Goal: Information Seeking & Learning: Learn about a topic

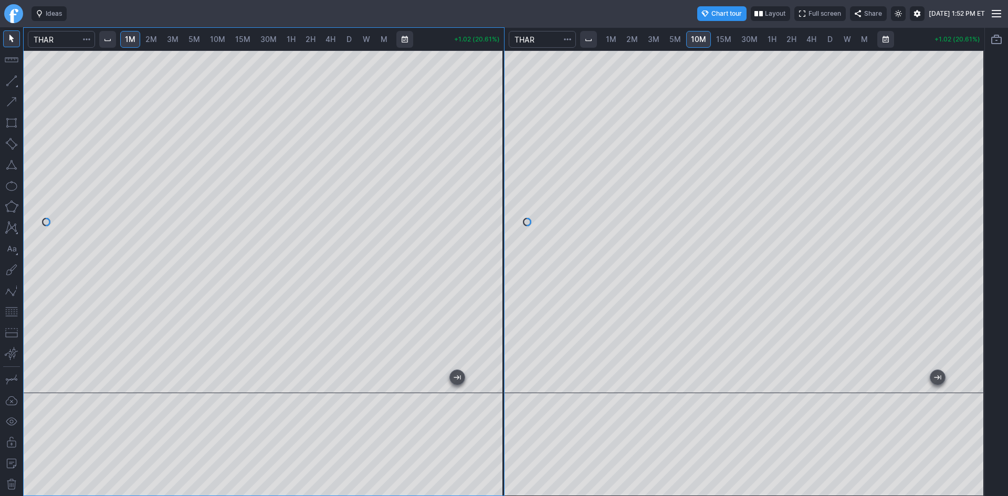
click at [537, 102] on div "1M 2M 3M 5M 10M 15M 30M 1H 2H 4H D W M +1.02 (20.61%) 1M 2M 3M 5M 10M 15M 30M 1…" at bounding box center [503, 261] width 961 height 469
click at [0, 50] on html "Ideas Chart tour Layout Full screen Share Thu AUG 28 2025 1:52 PM ET 1M 2M 3M 5…" at bounding box center [504, 248] width 1008 height 496
click at [175, 39] on span "3M" at bounding box center [173, 39] width 12 height 9
drag, startPoint x: 492, startPoint y: 126, endPoint x: 490, endPoint y: 152, distance: 26.4
click at [490, 152] on div at bounding box center [493, 218] width 22 height 314
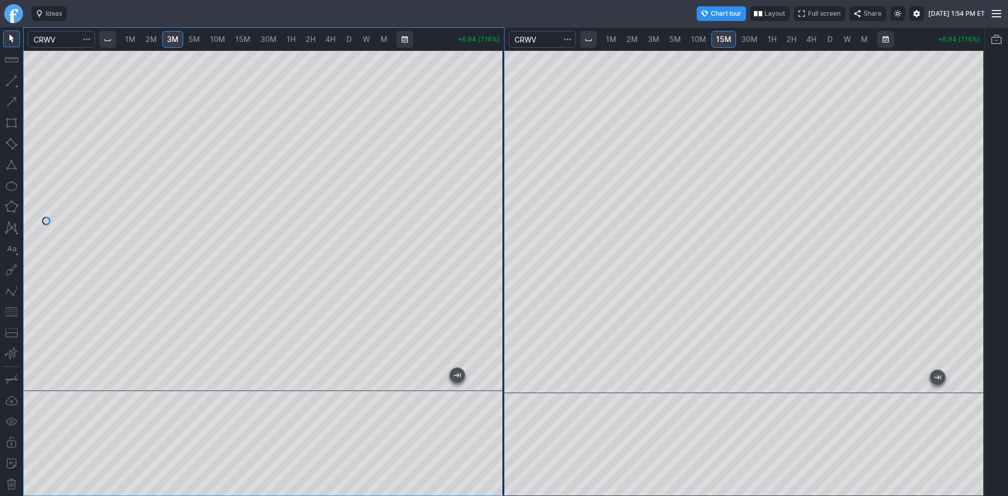
click at [14, 310] on button "button" at bounding box center [11, 311] width 17 height 17
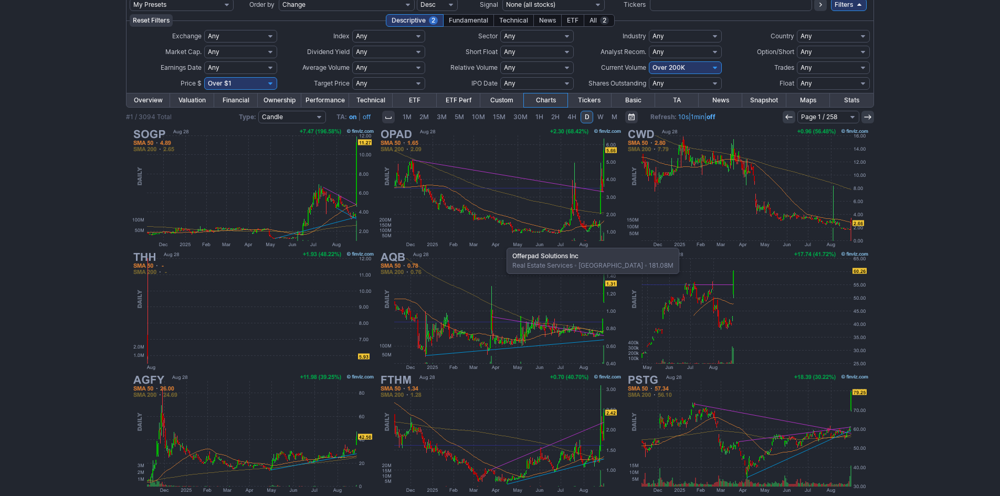
scroll to position [58, 0]
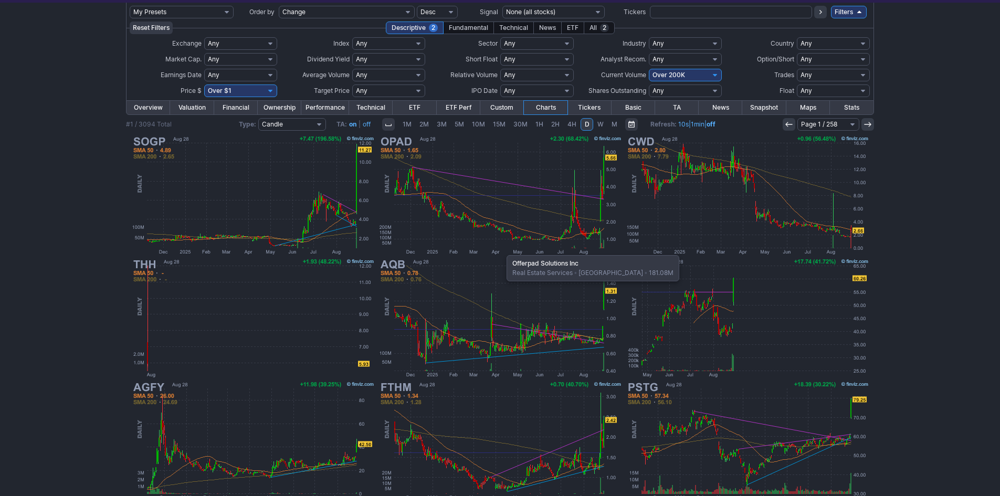
click at [501, 203] on img at bounding box center [500, 195] width 246 height 123
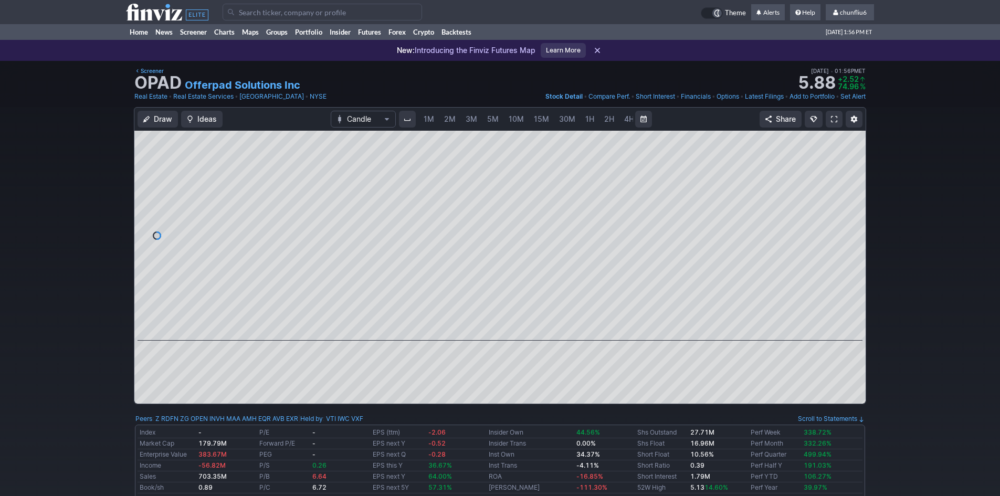
scroll to position [0, 57]
click at [833, 120] on span at bounding box center [834, 119] width 6 height 8
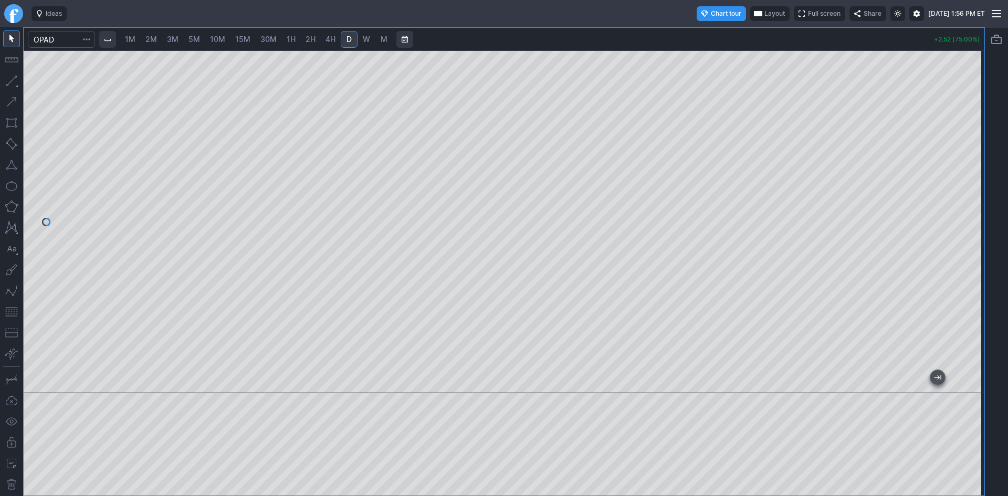
click at [177, 43] on span "3M" at bounding box center [173, 39] width 12 height 9
drag, startPoint x: 966, startPoint y: 177, endPoint x: 964, endPoint y: 216, distance: 38.9
click at [964, 216] on div at bounding box center [973, 219] width 22 height 316
click at [13, 312] on button "button" at bounding box center [11, 311] width 17 height 17
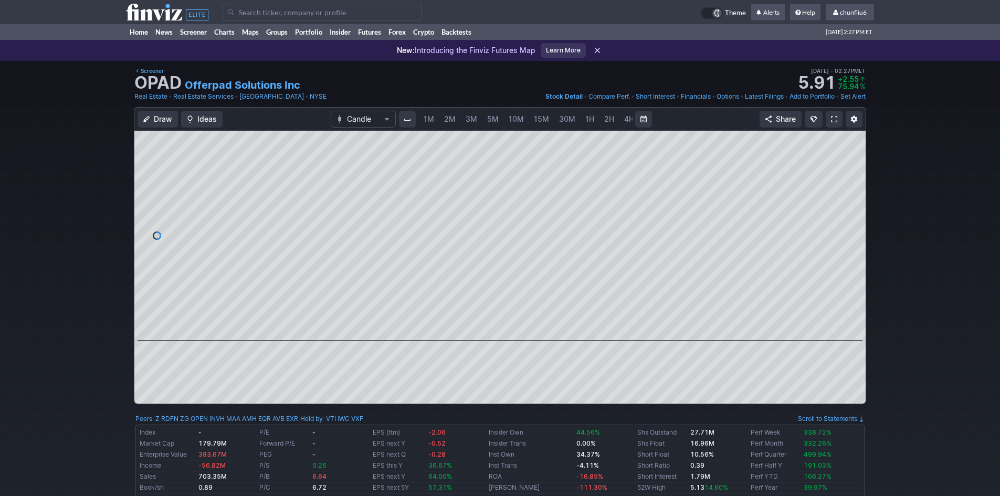
scroll to position [0, 57]
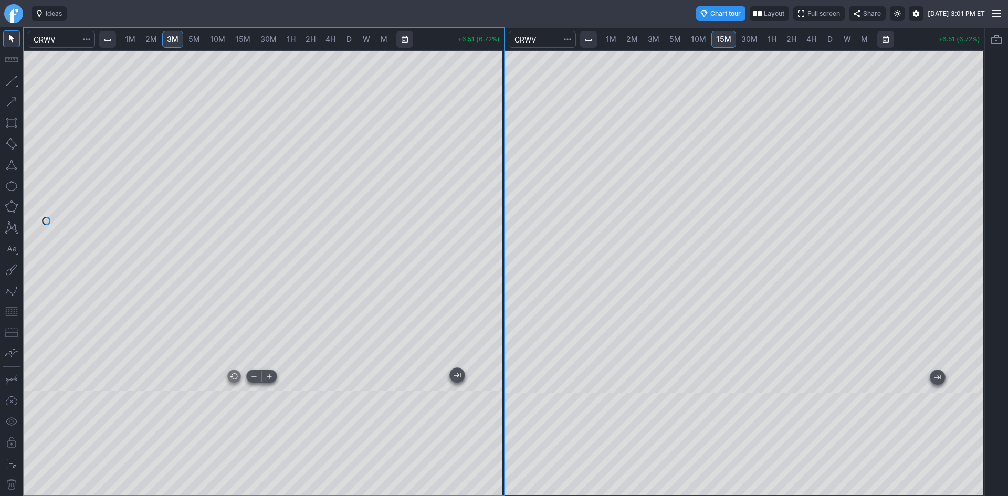
drag, startPoint x: 314, startPoint y: 382, endPoint x: 99, endPoint y: 380, distance: 214.6
click at [98, 383] on div at bounding box center [261, 381] width 440 height 10
drag, startPoint x: 496, startPoint y: 231, endPoint x: 493, endPoint y: 282, distance: 51.5
click at [494, 282] on div at bounding box center [493, 218] width 22 height 314
click at [441, 366] on div at bounding box center [264, 220] width 480 height 341
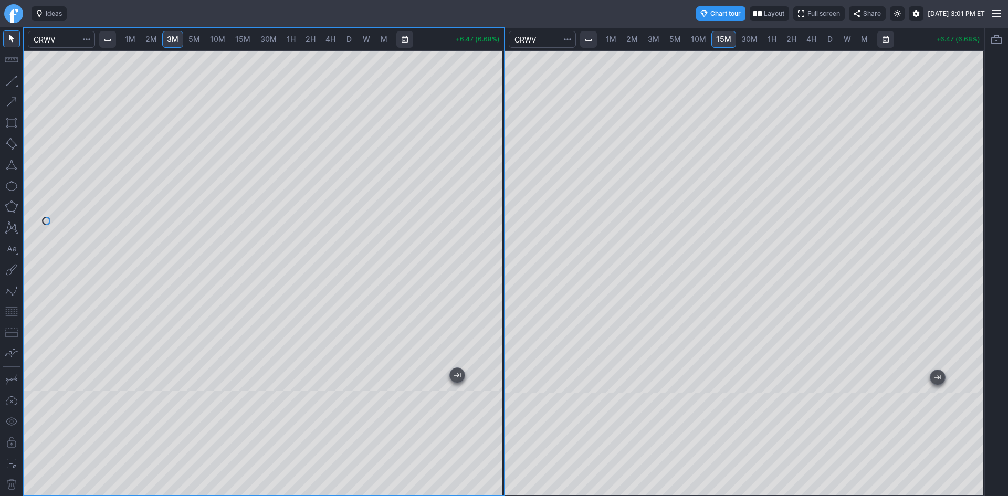
click at [506, 238] on div "1M 2M 3M 5M 10M 15M 30M 1H 2H 4H D W M +6.47 (6.68%) 1M 2M 3M 5M 10M 15M 30M 1H…" at bounding box center [503, 261] width 961 height 469
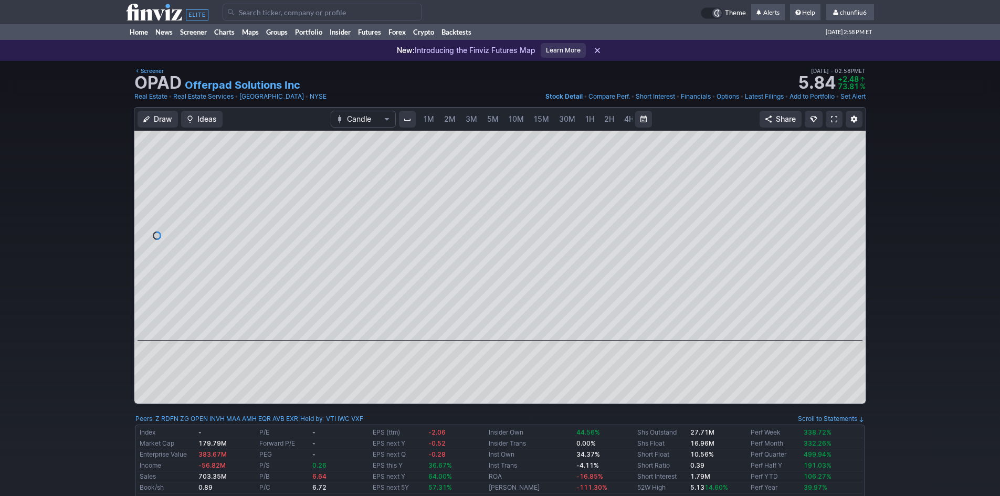
scroll to position [0, 57]
drag, startPoint x: 851, startPoint y: 152, endPoint x: 847, endPoint y: 176, distance: 24.5
click at [847, 176] on div at bounding box center [854, 233] width 22 height 184
click at [840, 183] on div at bounding box center [499, 236] width 731 height 210
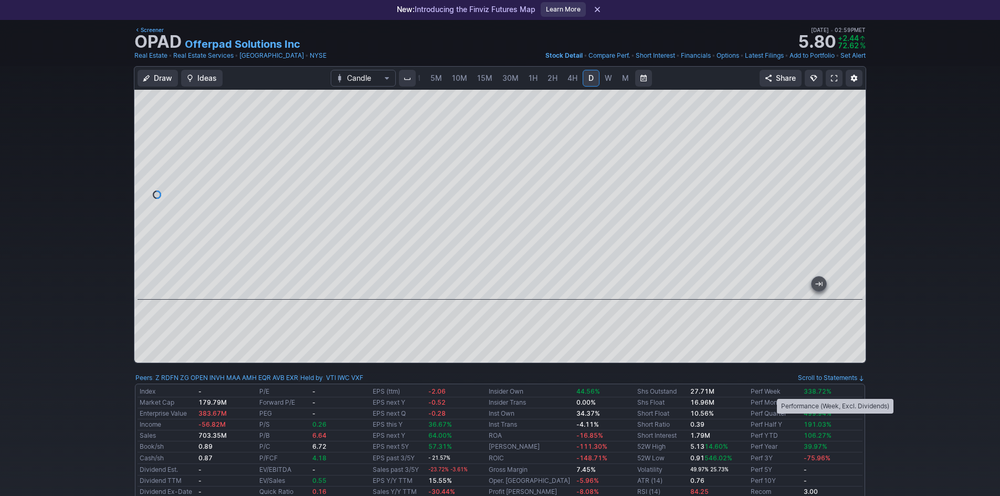
scroll to position [0, 0]
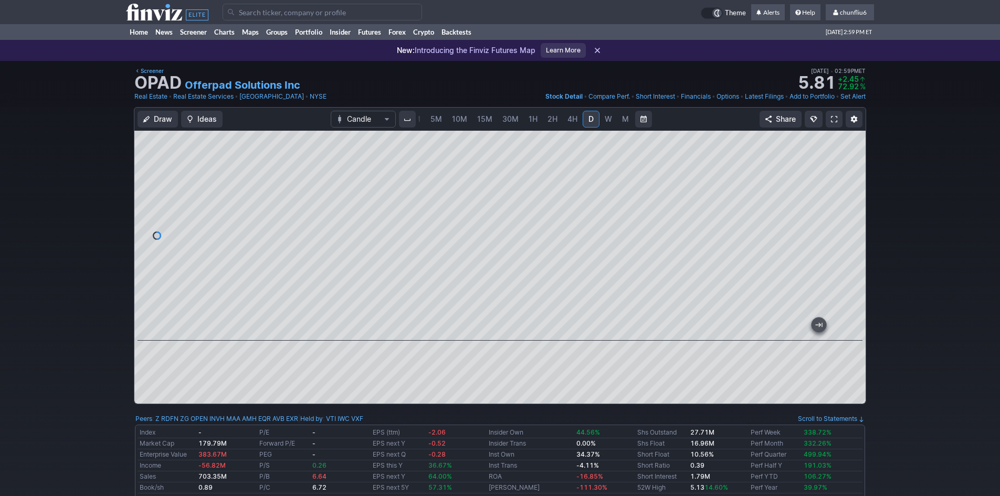
click at [272, 277] on div at bounding box center [499, 236] width 731 height 210
click at [830, 121] on link at bounding box center [834, 119] width 17 height 17
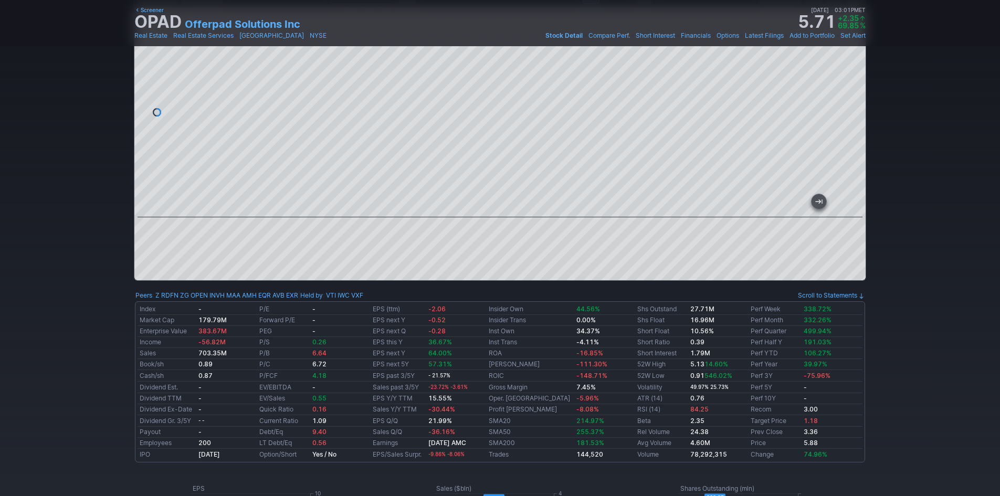
scroll to position [105, 0]
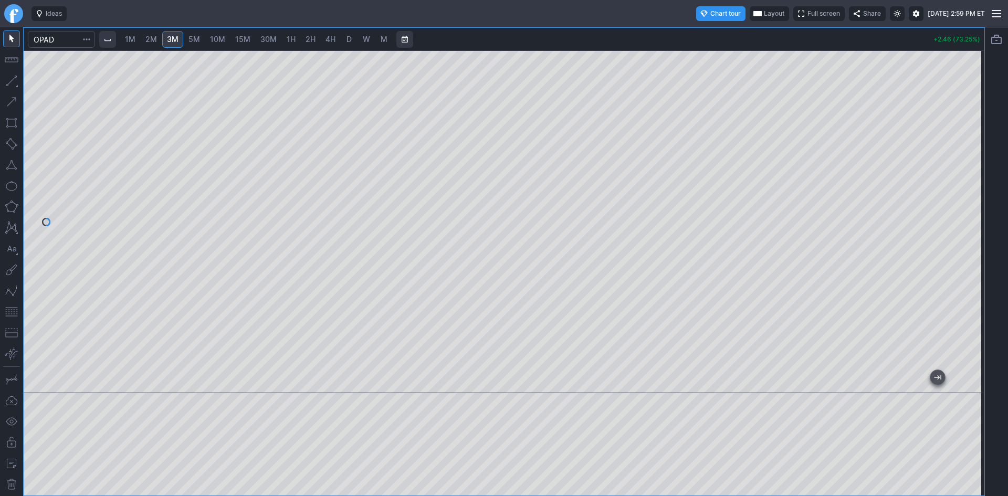
click at [951, 192] on div at bounding box center [504, 221] width 960 height 343
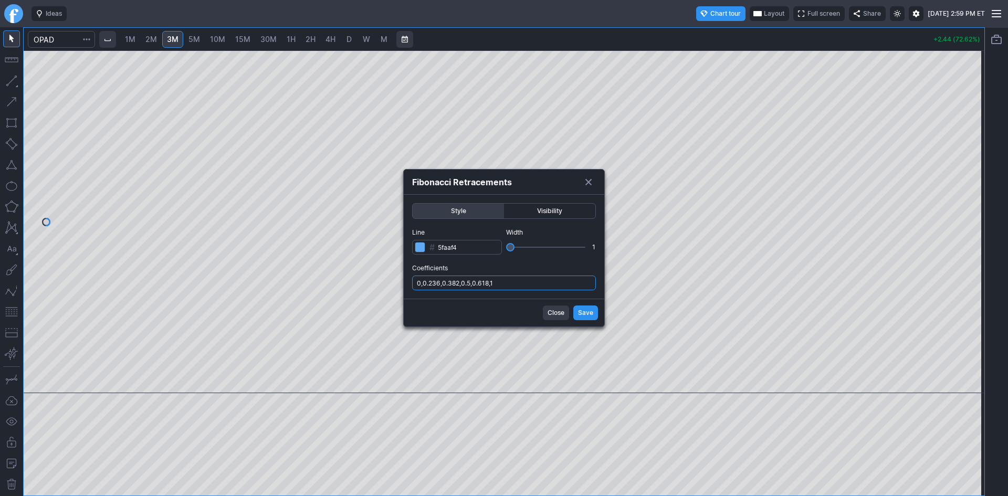
click at [567, 283] on input "0,0.236,0.382,0.5,0.618,1" at bounding box center [504, 283] width 184 height 15
type input "0,0.236,0.382,0.5,0.618,1,.786"
click at [588, 312] on span "Save" at bounding box center [585, 313] width 15 height 10
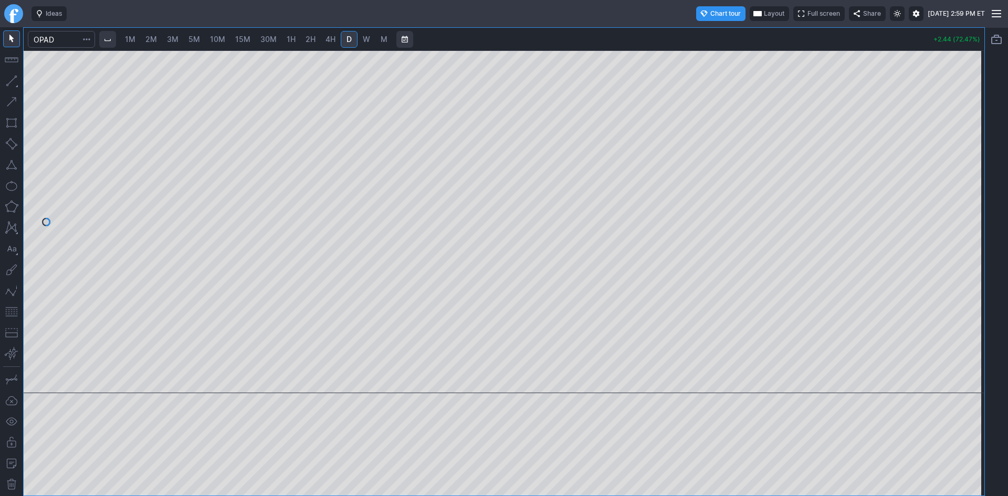
drag, startPoint x: 966, startPoint y: 130, endPoint x: 962, endPoint y: 191, distance: 61.5
click at [962, 191] on div at bounding box center [973, 219] width 22 height 316
click at [962, 153] on div at bounding box center [504, 221] width 960 height 343
drag, startPoint x: 970, startPoint y: 160, endPoint x: 968, endPoint y: 189, distance: 29.5
click at [968, 189] on div at bounding box center [973, 219] width 22 height 316
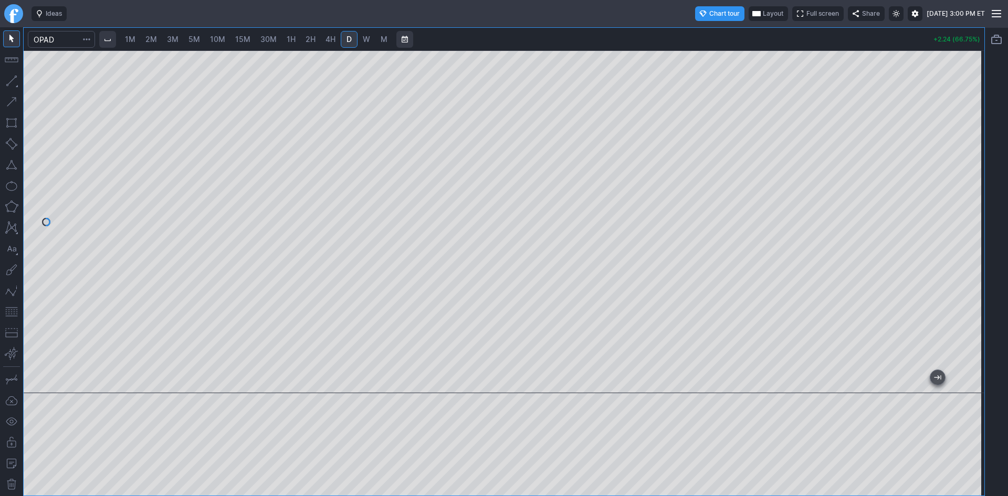
click at [15, 317] on button "button" at bounding box center [11, 311] width 17 height 17
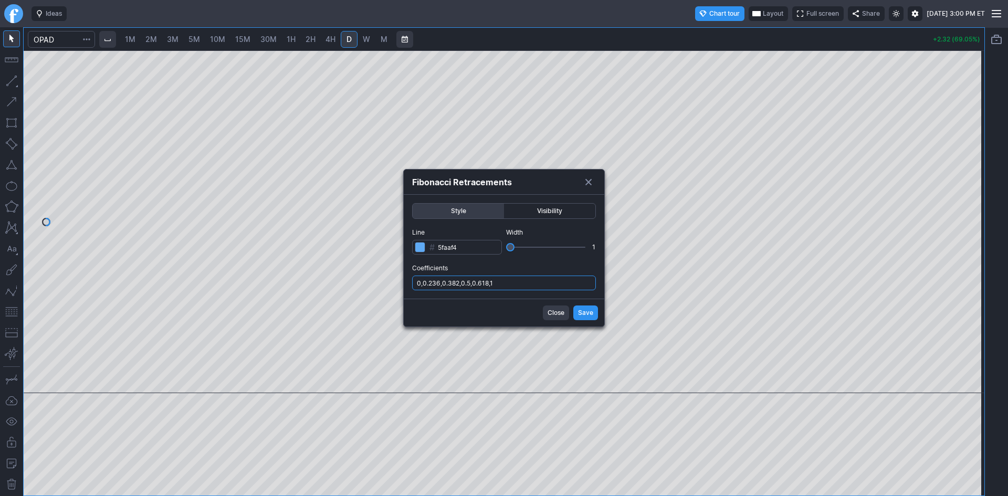
click at [557, 282] on input "0,0.236,0.382,0.5,0.618,1" at bounding box center [504, 283] width 184 height 15
type input "0,0.236,0.382,0.5,0.618,1,.786"
click at [585, 307] on button "Save" at bounding box center [585, 312] width 25 height 15
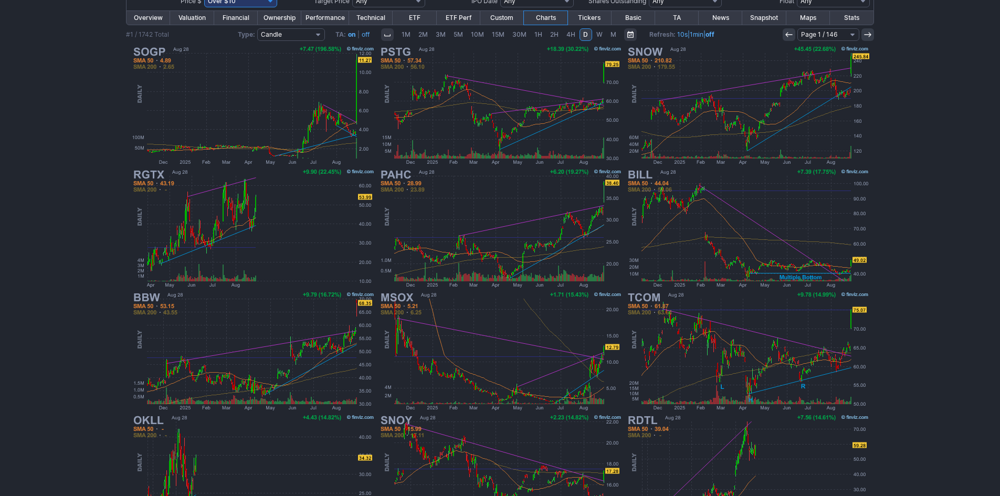
scroll to position [216, 0]
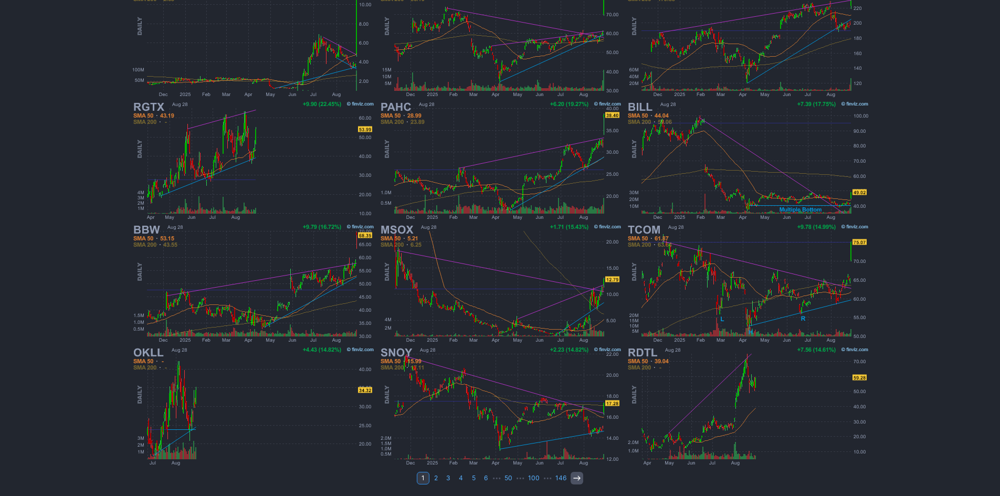
click at [575, 481] on icon at bounding box center [577, 478] width 8 height 8
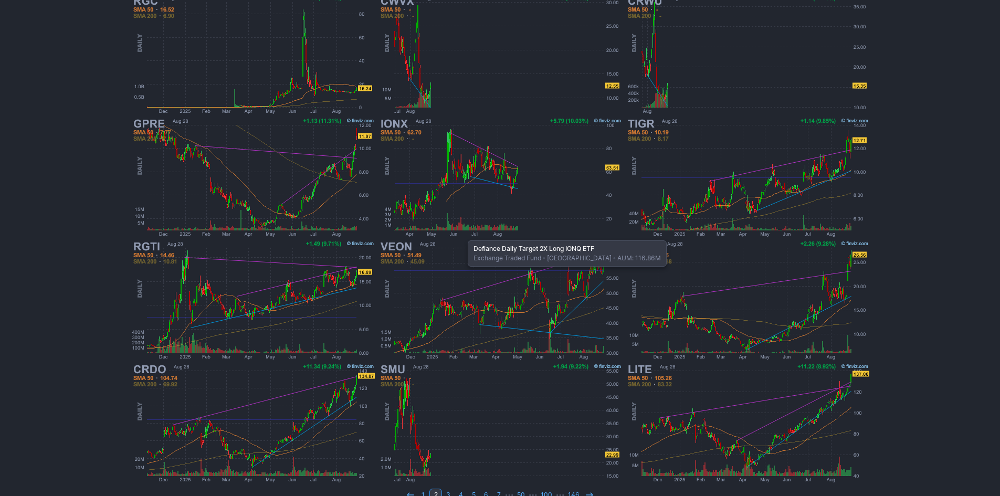
scroll to position [210, 0]
